Goal: Information Seeking & Learning: Learn about a topic

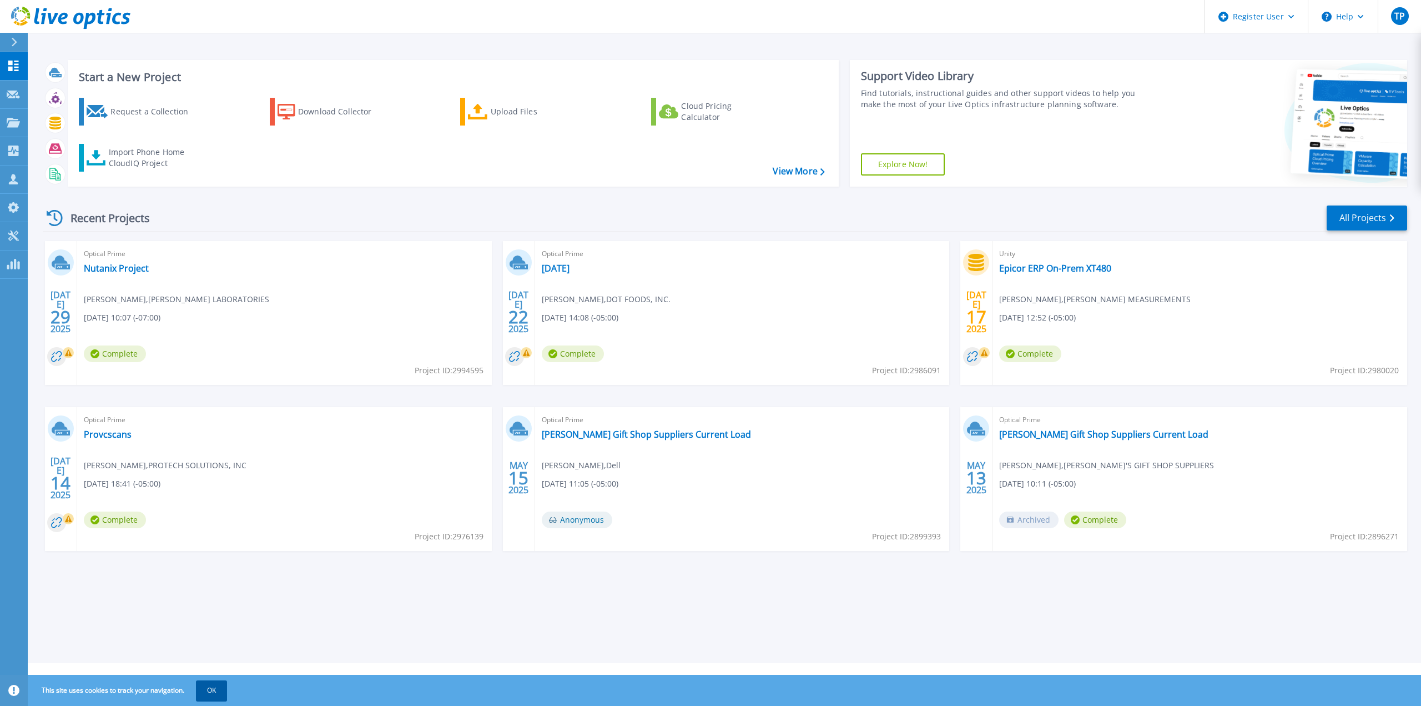
click at [214, 691] on button "OK" at bounding box center [211, 690] width 31 height 20
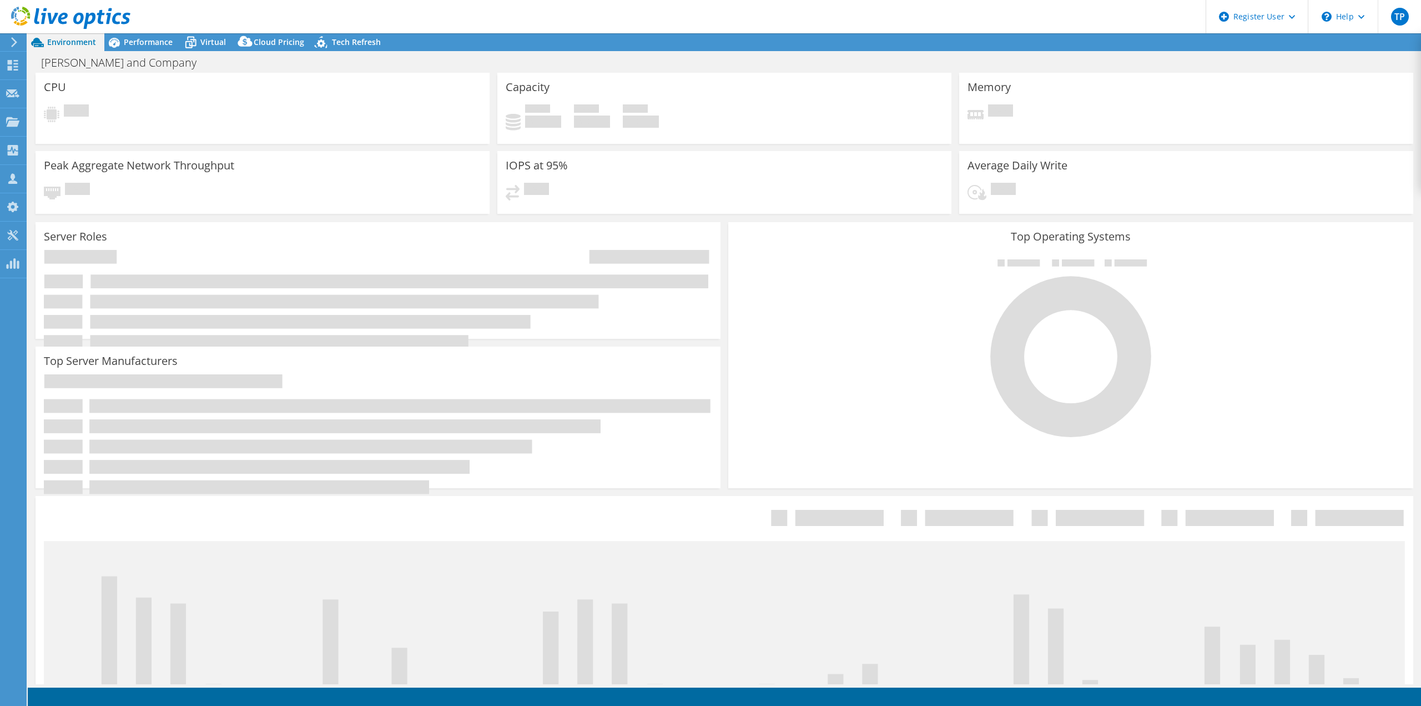
select select "USD"
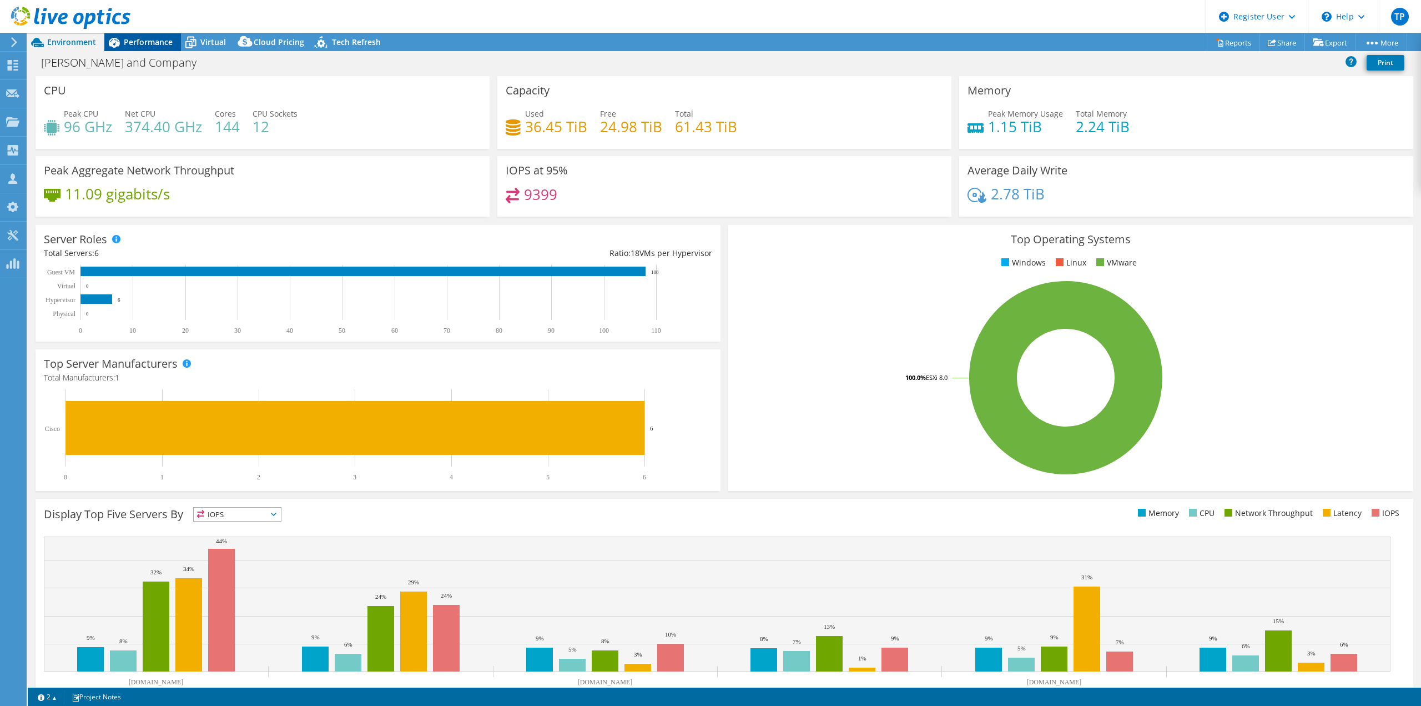
click at [151, 40] on span "Performance" at bounding box center [148, 42] width 49 height 11
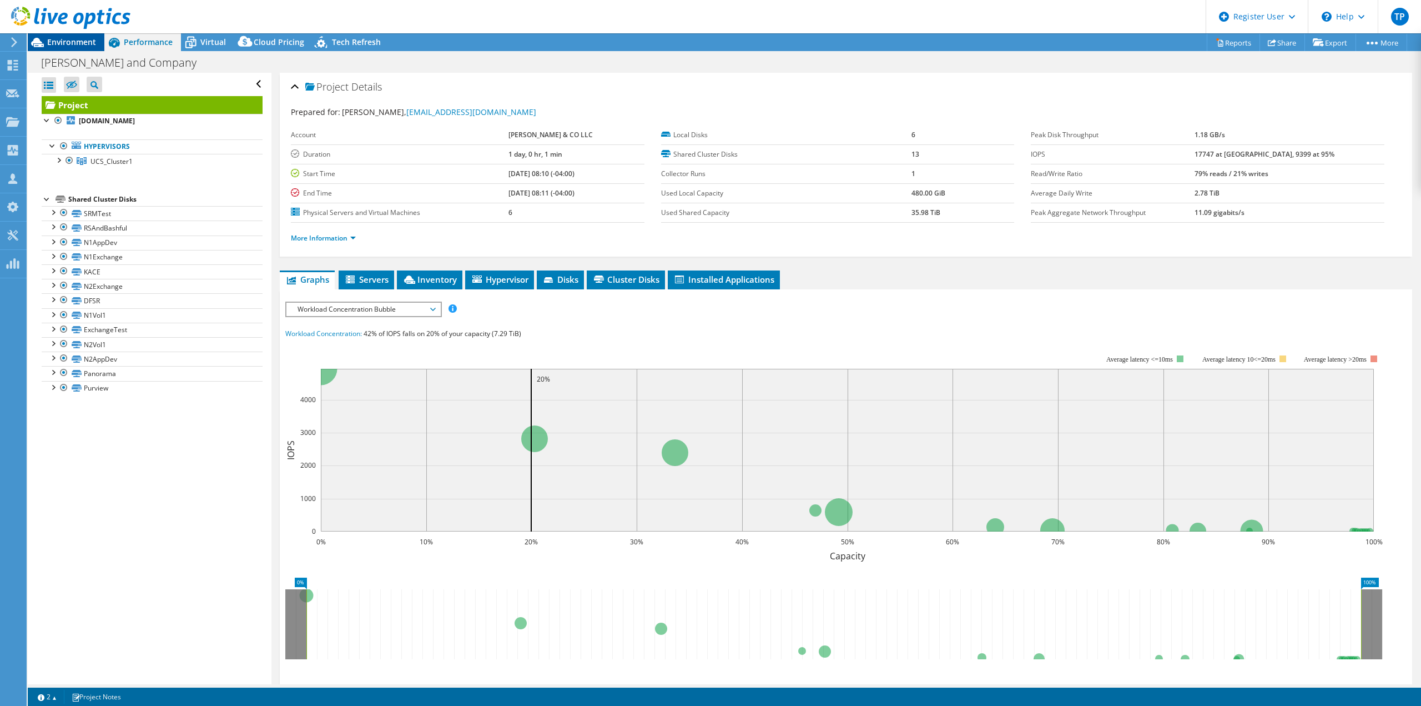
click at [77, 42] on span "Environment" at bounding box center [71, 42] width 49 height 11
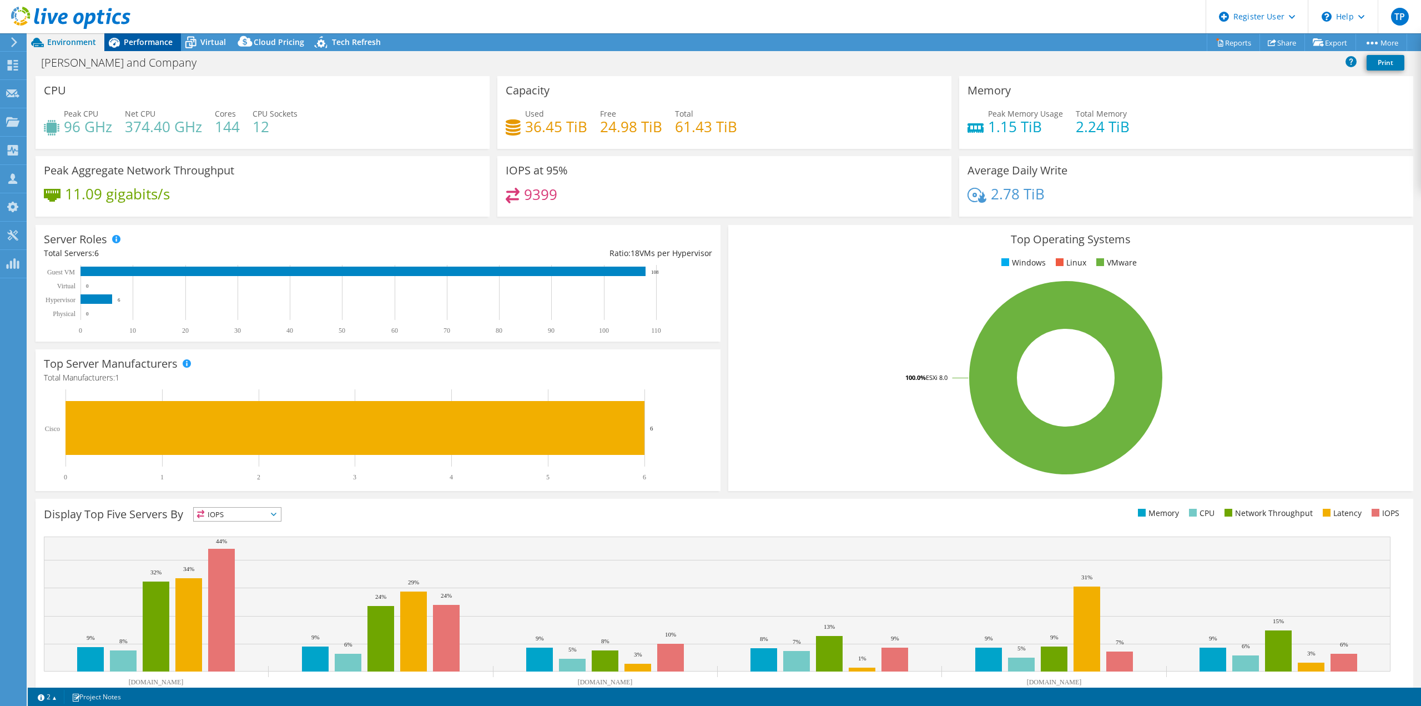
click at [155, 49] on div "Performance" at bounding box center [142, 42] width 77 height 18
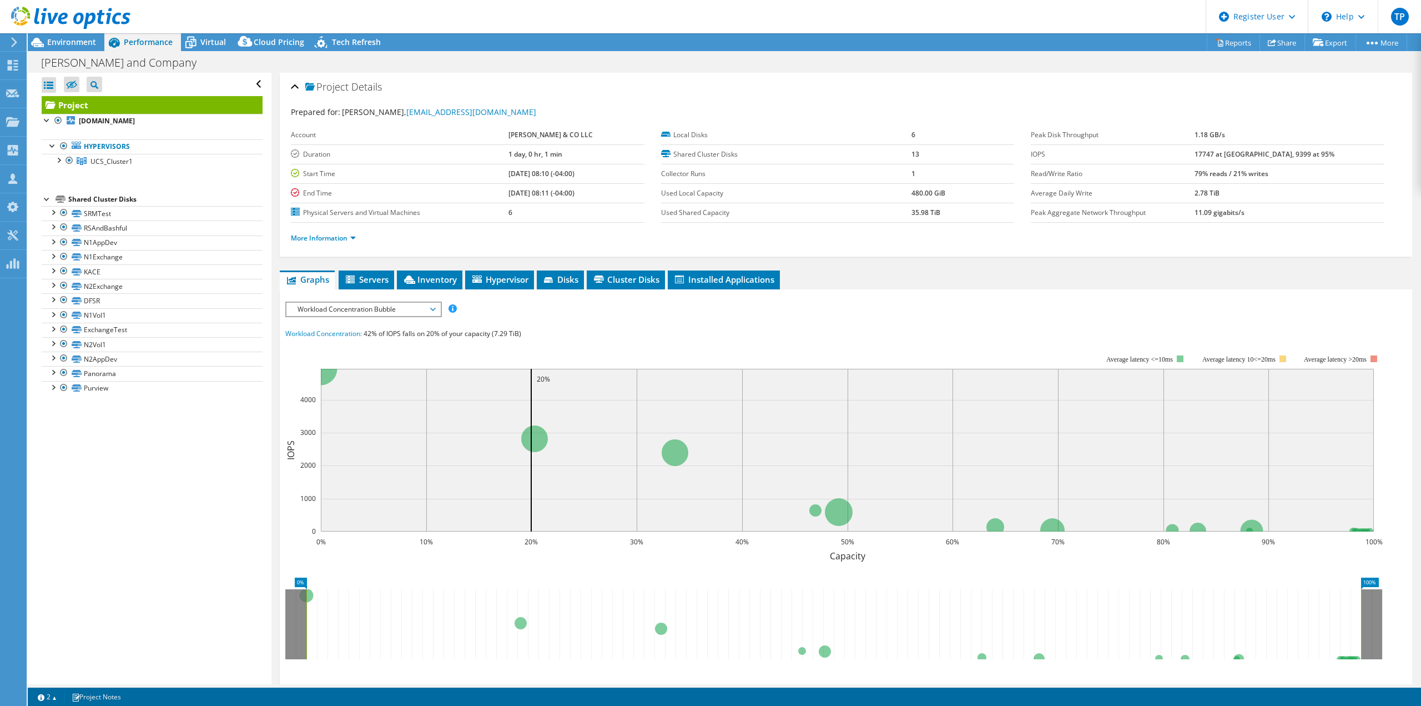
click at [353, 311] on span "Workload Concentration Bubble" at bounding box center [363, 309] width 143 height 13
click at [321, 388] on li "CPU Percentage" at bounding box center [364, 389] width 154 height 13
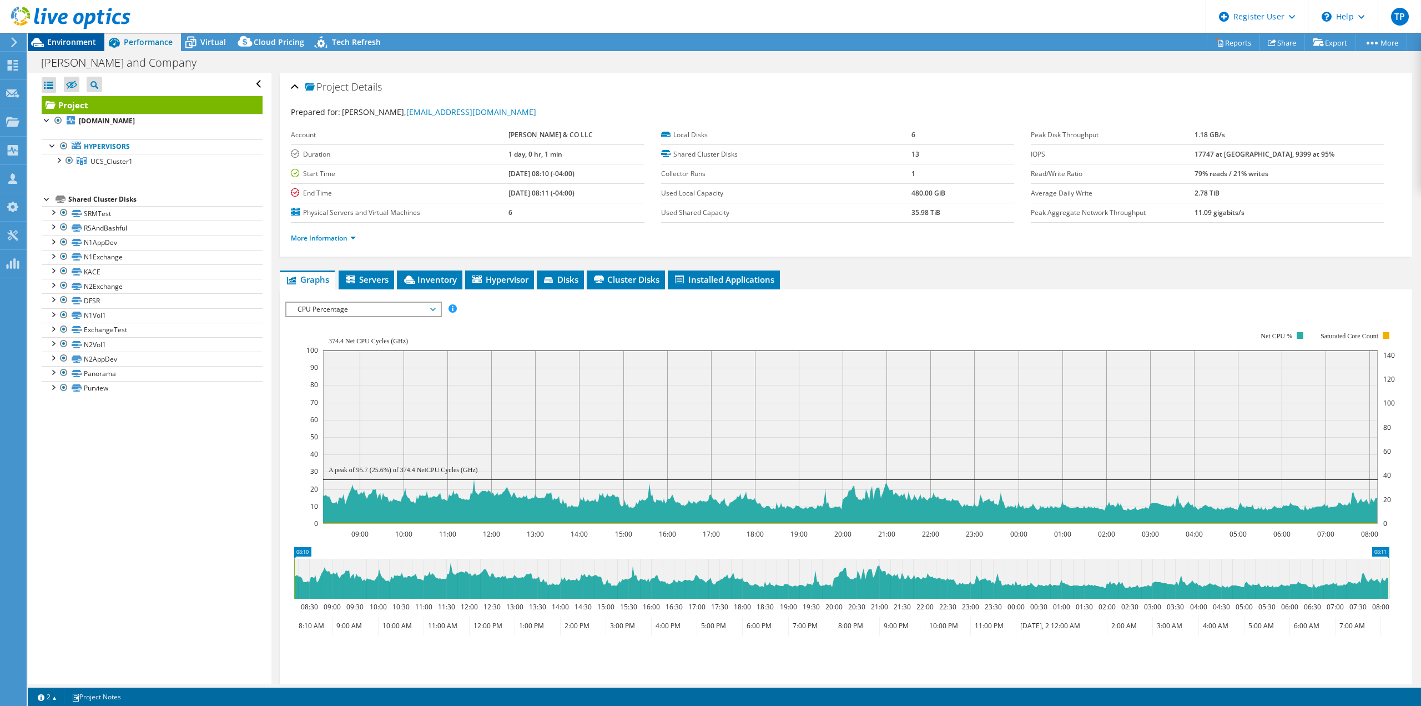
click at [93, 42] on span "Environment" at bounding box center [71, 42] width 49 height 11
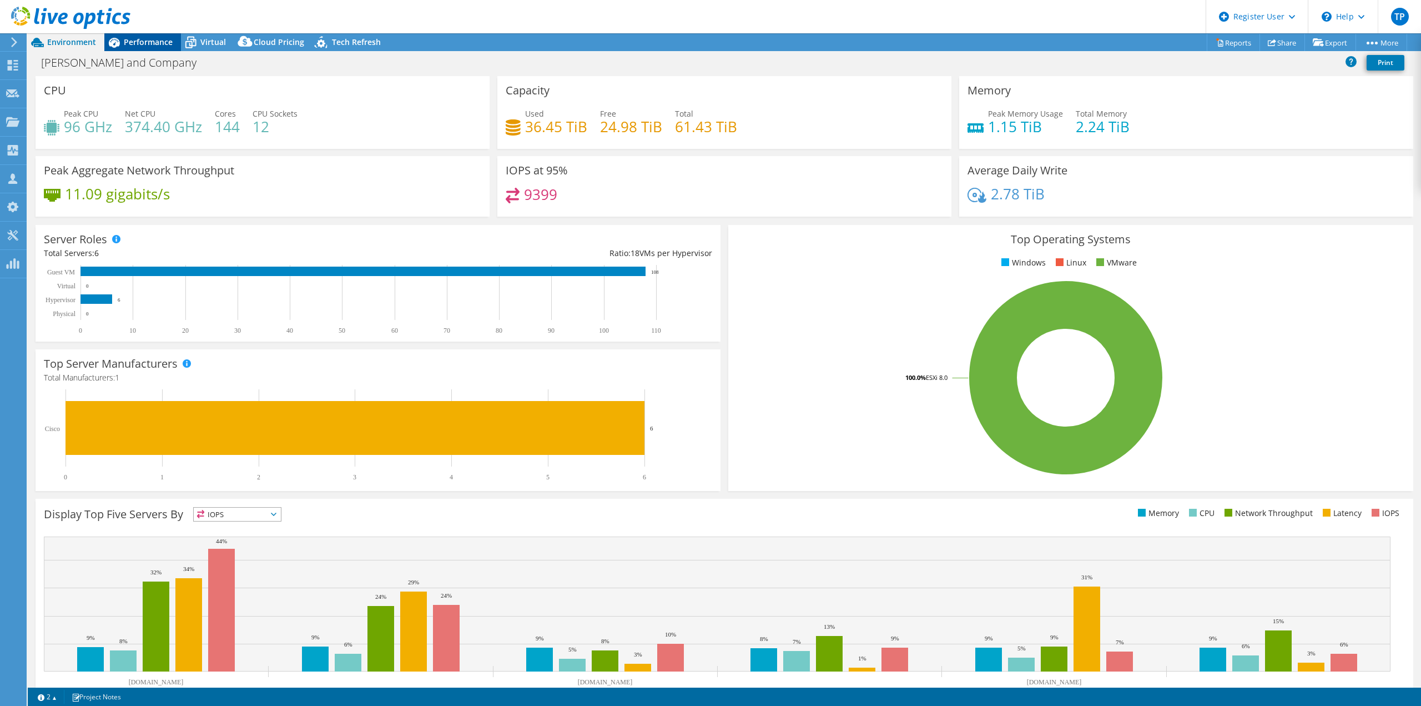
click at [162, 46] on span "Performance" at bounding box center [148, 42] width 49 height 11
